Goal: Communication & Community: Answer question/provide support

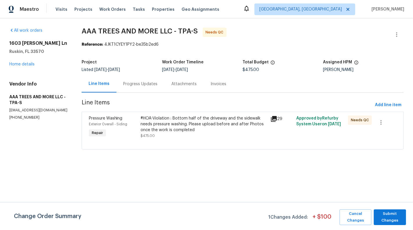
click at [141, 90] on div "Progress Updates" at bounding box center [141, 83] width 48 height 17
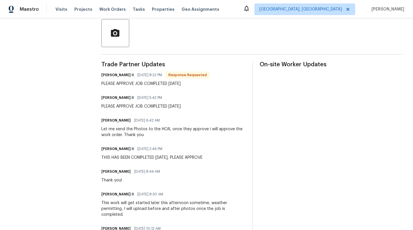
scroll to position [134, 0]
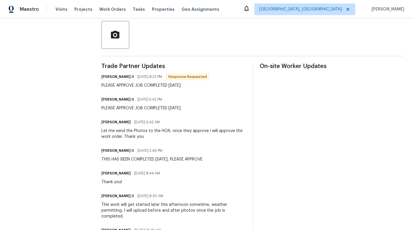
click at [144, 127] on div "[PERSON_NAME] [DATE] 6:42 AM Let me send the Photos to the HOA, once they appro…" at bounding box center [173, 129] width 144 height 22
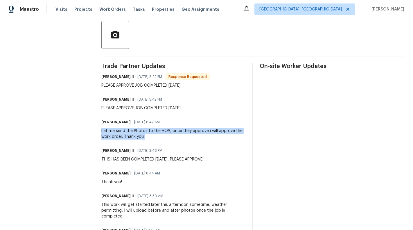
click at [144, 127] on div "[PERSON_NAME] [DATE] 6:42 AM Let me send the Photos to the HOA, once they appro…" at bounding box center [173, 129] width 144 height 22
copy div "Let me send the Photos to the HOA, once they approve i will approve the work or…"
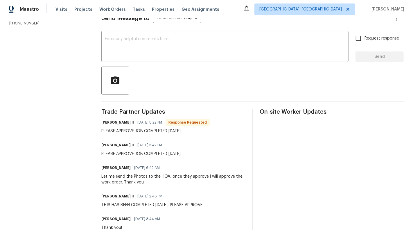
click at [187, 66] on div "Send Message to Trade partner only Trade partner only ​ x ​ Request response Se…" at bounding box center [252, 186] width 302 height 364
click at [186, 41] on textarea at bounding box center [225, 47] width 240 height 20
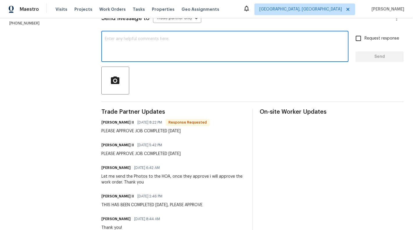
paste textarea "Let me send the Photos to the HOA, once they approve i will approve the work or…"
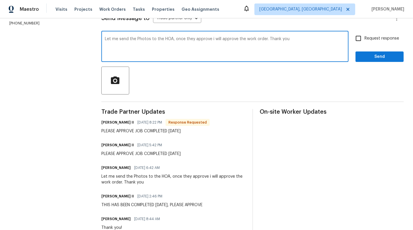
type textarea "Let me send the Photos to the HOA, once they approve i will approve the work or…"
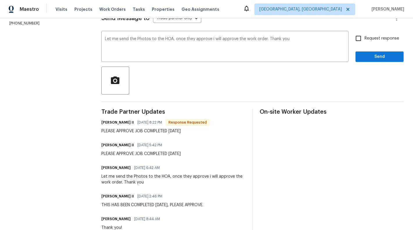
click at [375, 37] on span "Request response" at bounding box center [382, 38] width 35 height 6
click at [365, 37] on input "Request response" at bounding box center [358, 38] width 12 height 12
checkbox input "true"
click at [378, 54] on span "Send" at bounding box center [379, 56] width 39 height 7
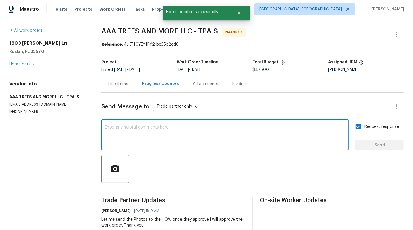
click at [153, 135] on textarea at bounding box center [225, 135] width 240 height 20
click at [112, 78] on div "Line Items" at bounding box center [118, 83] width 34 height 17
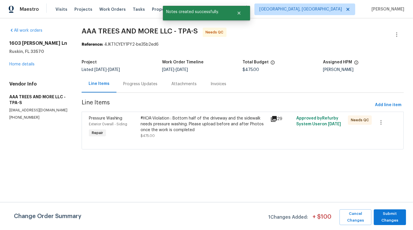
click at [153, 120] on div "#HOA-Violation : Bottom half of the driveway and the sidewalk needs pressure wa…" at bounding box center [204, 123] width 126 height 17
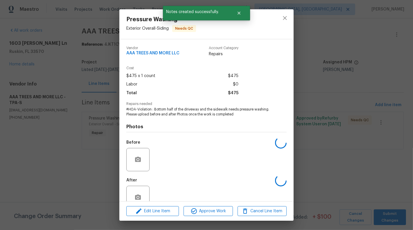
scroll to position [14, 0]
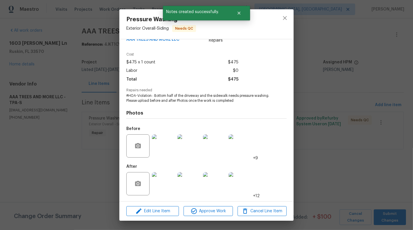
click at [172, 191] on img at bounding box center [163, 183] width 23 height 23
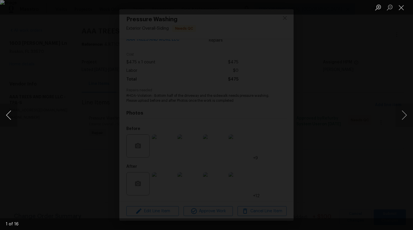
click at [10, 117] on button "Previous image" at bounding box center [8, 114] width 17 height 23
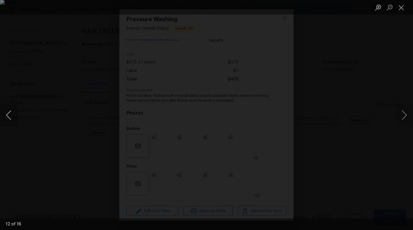
click at [10, 117] on button "Previous image" at bounding box center [8, 114] width 17 height 23
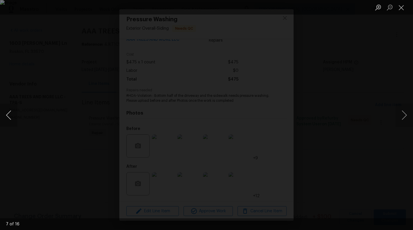
click at [10, 118] on button "Previous image" at bounding box center [8, 114] width 17 height 23
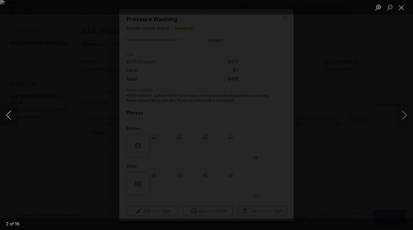
click at [10, 118] on button "Previous image" at bounding box center [8, 114] width 17 height 23
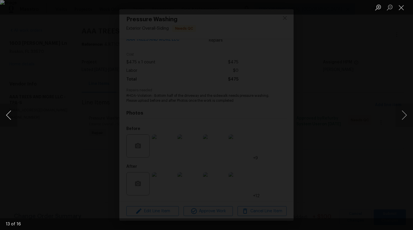
click at [10, 118] on button "Previous image" at bounding box center [8, 114] width 17 height 23
click at [402, 114] on button "Next image" at bounding box center [404, 114] width 17 height 23
click at [402, 3] on button "Close lightbox" at bounding box center [402, 7] width 12 height 10
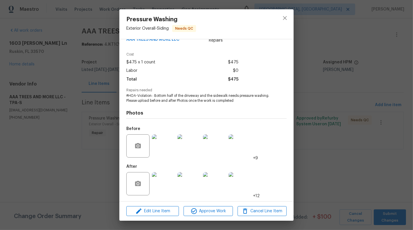
click at [14, 173] on div "Pressure Washing Exterior Overall - Siding Needs QC Vendor AAA TREES AND MORE L…" at bounding box center [206, 115] width 413 height 230
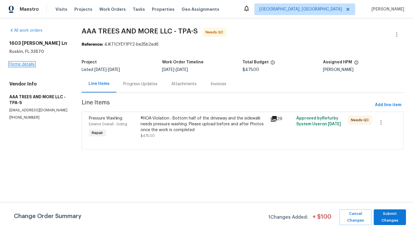
click at [17, 63] on link "Home details" at bounding box center [21, 64] width 25 height 4
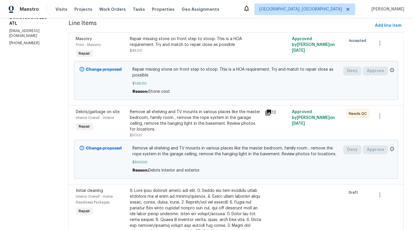
scroll to position [50, 0]
